Goal: Task Accomplishment & Management: Manage account settings

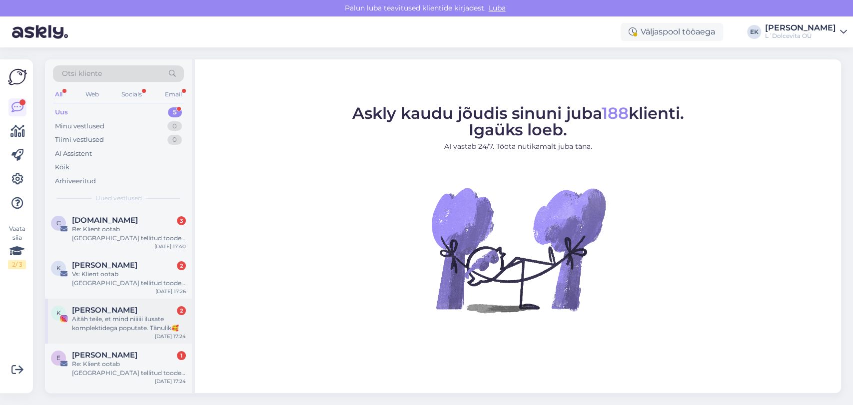
scroll to position [31, 0]
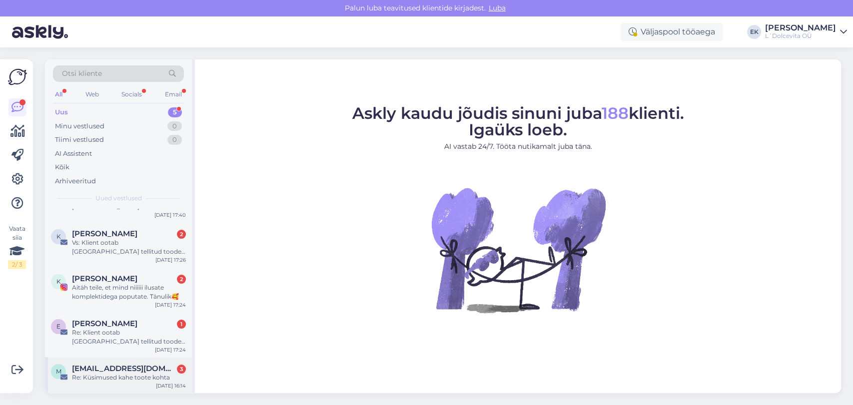
click at [108, 373] on div "Re: Küsimused kahe toote kohta" at bounding box center [129, 377] width 114 height 9
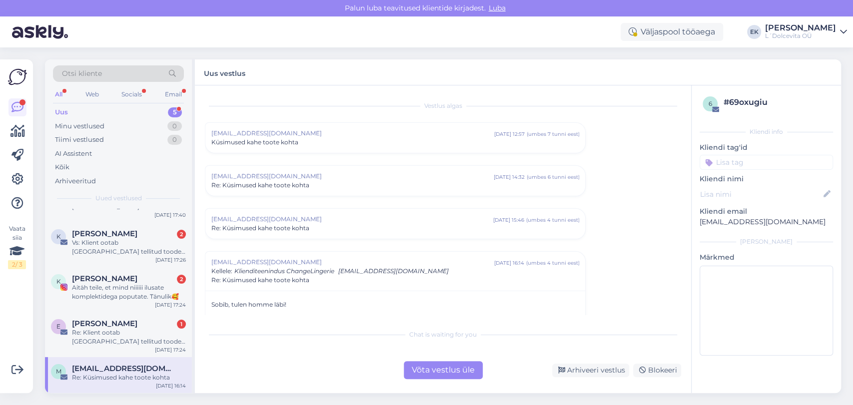
scroll to position [8, 0]
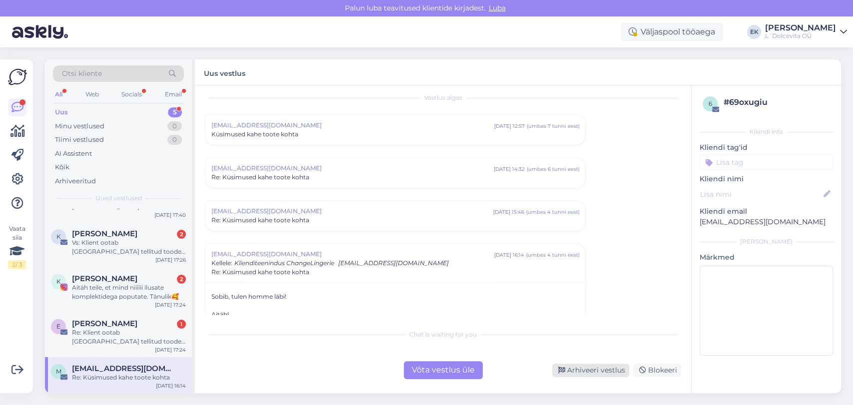
drag, startPoint x: 598, startPoint y: 371, endPoint x: 167, endPoint y: 335, distance: 432.4
click at [592, 366] on div "Arhiveeri vestlus" at bounding box center [590, 370] width 77 height 13
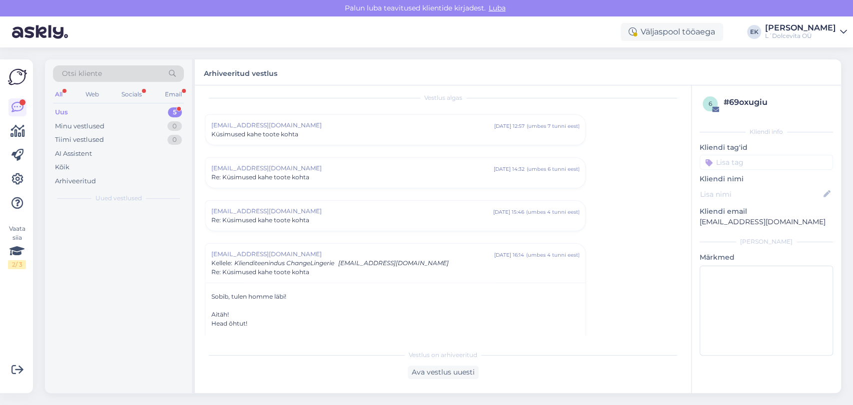
scroll to position [0, 0]
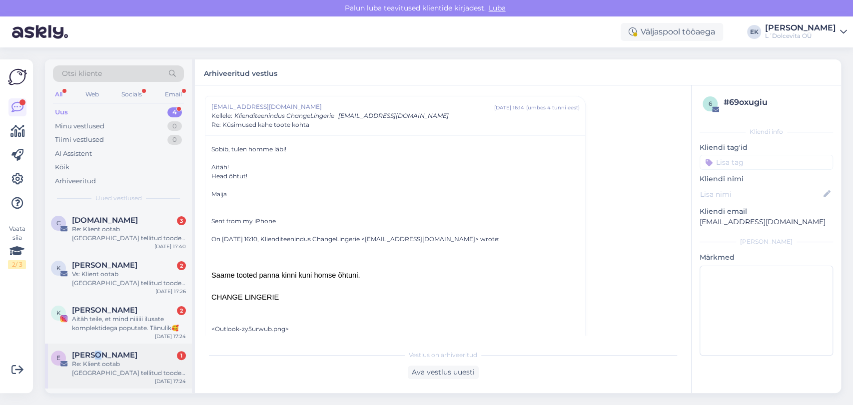
click at [91, 357] on span "[PERSON_NAME]" at bounding box center [104, 355] width 65 height 9
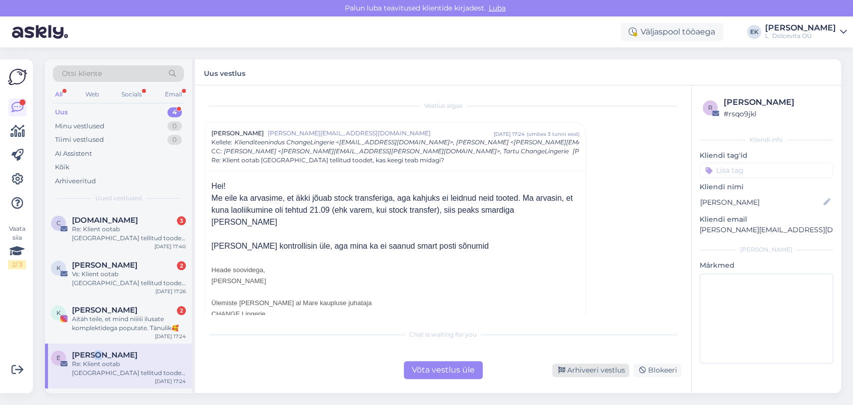
click at [594, 370] on div "Arhiveeri vestlus" at bounding box center [590, 370] width 77 height 13
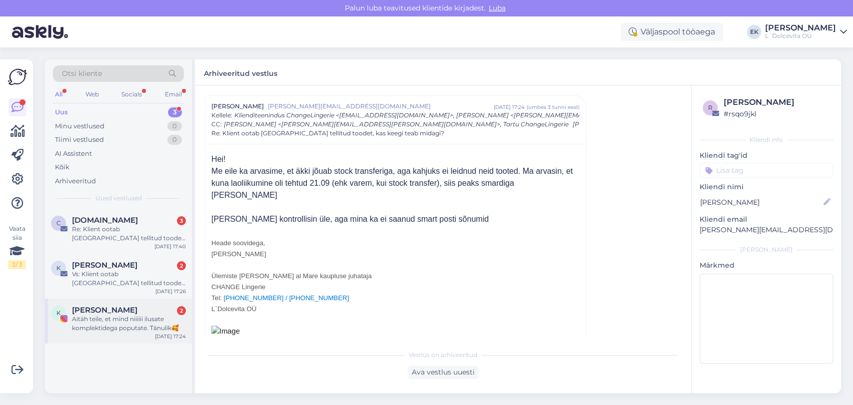
click at [64, 318] on img at bounding box center [63, 318] width 7 height 7
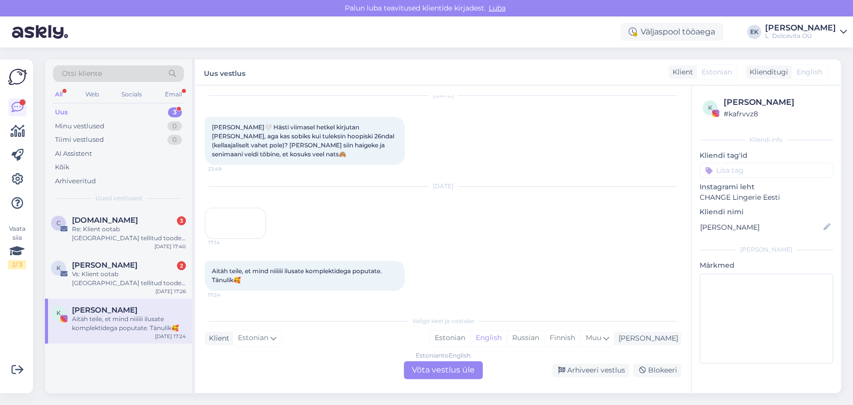
scroll to position [355, 0]
click at [223, 208] on div "17:14" at bounding box center [235, 223] width 61 height 31
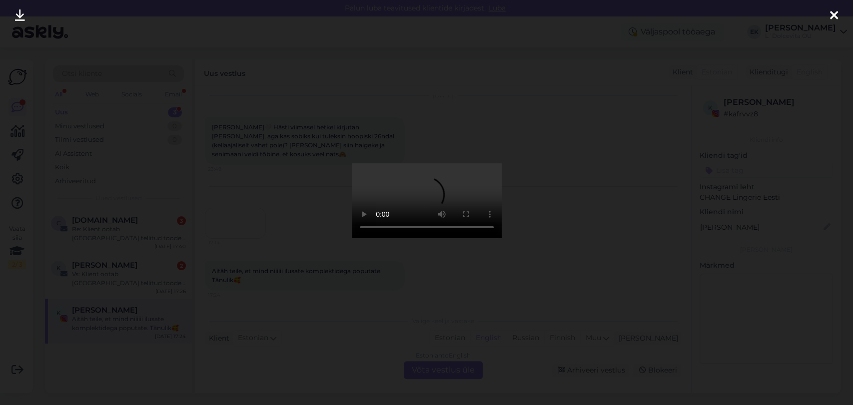
click at [832, 15] on icon at bounding box center [834, 15] width 8 height 13
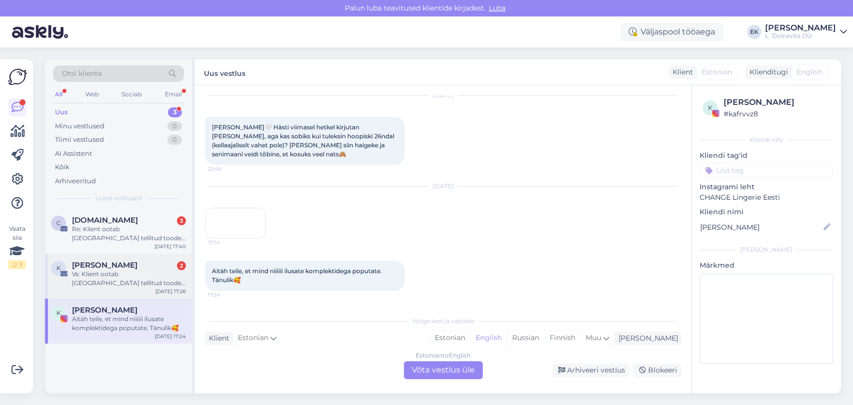
click at [104, 274] on div "Vs: Klient ootab [GEOGRAPHIC_DATA] tellitud toodet, kas keegi teab midagi?" at bounding box center [129, 279] width 114 height 18
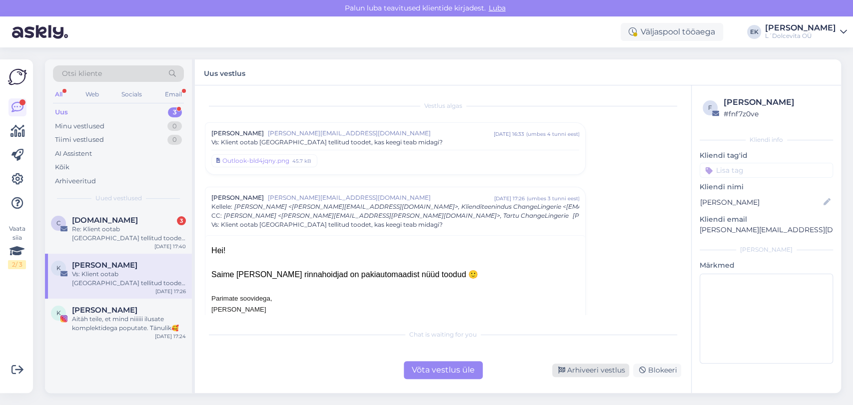
click at [609, 373] on div "Arhiveeri vestlus" at bounding box center [590, 370] width 77 height 13
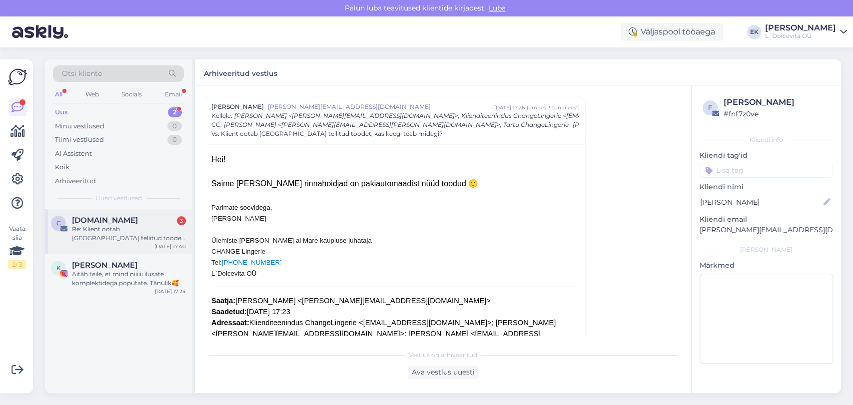
click at [114, 227] on div "Re: Klient ootab [GEOGRAPHIC_DATA] tellitud toodet, kas keegi teab midagi?" at bounding box center [129, 234] width 114 height 18
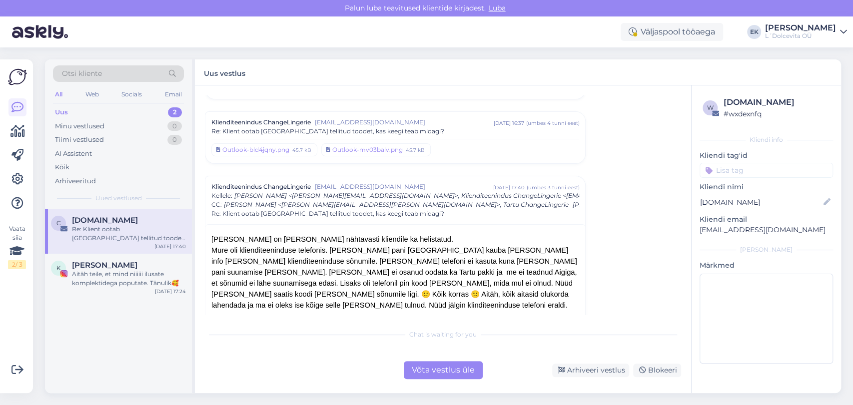
scroll to position [674, 0]
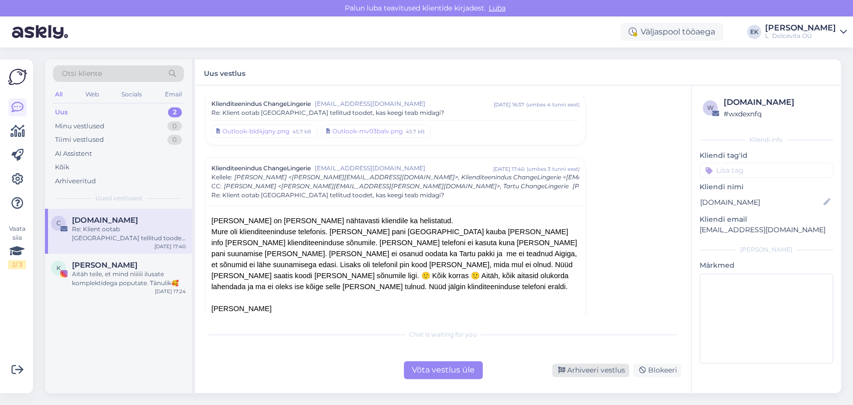
click at [588, 371] on div "Arhiveeri vestlus" at bounding box center [590, 370] width 77 height 13
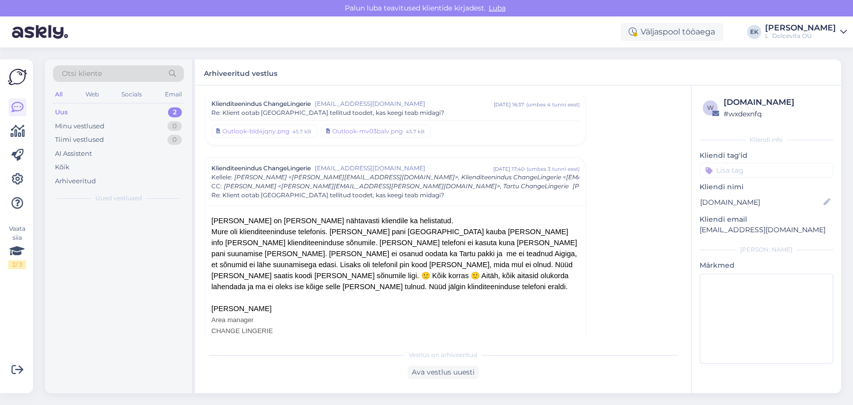
scroll to position [733, 0]
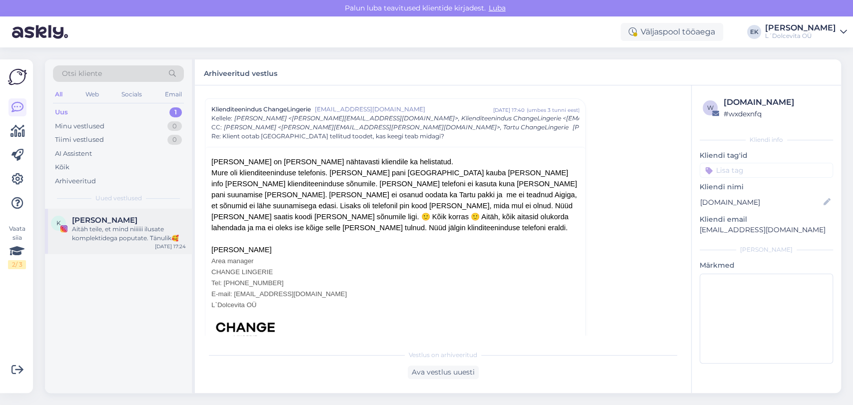
click at [111, 219] on span "[PERSON_NAME]" at bounding box center [104, 220] width 65 height 9
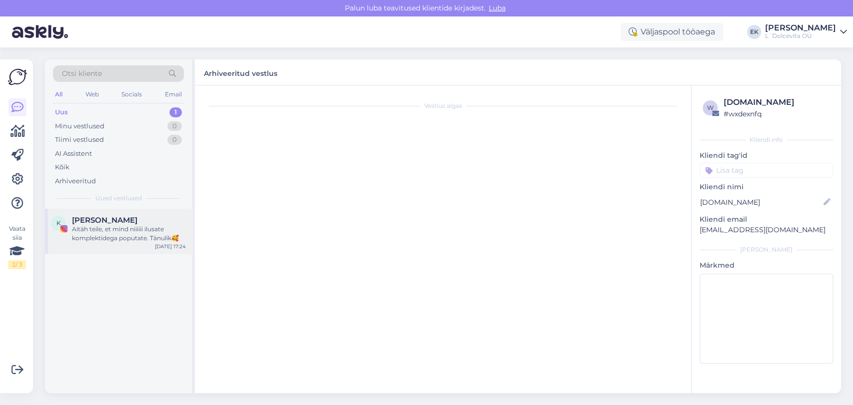
scroll to position [325, 0]
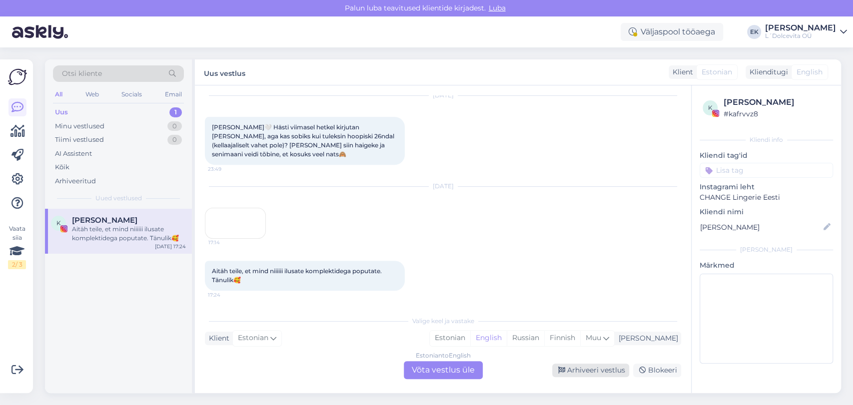
click at [600, 370] on div "Arhiveeri vestlus" at bounding box center [590, 370] width 77 height 13
